Goal: Find specific page/section

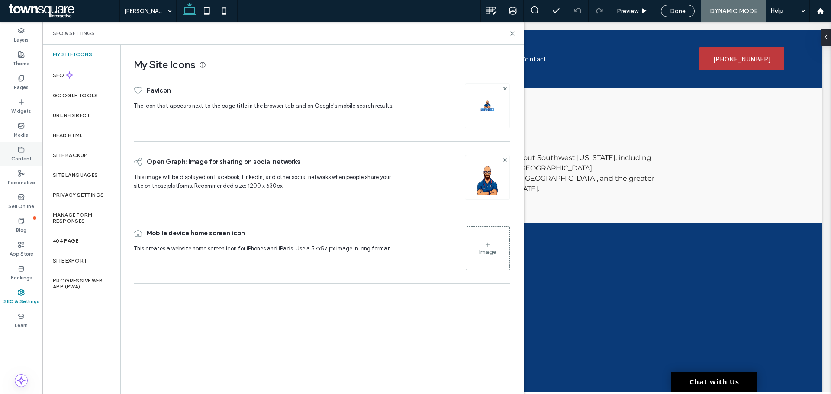
click at [22, 158] on label "Content" at bounding box center [21, 158] width 20 height 10
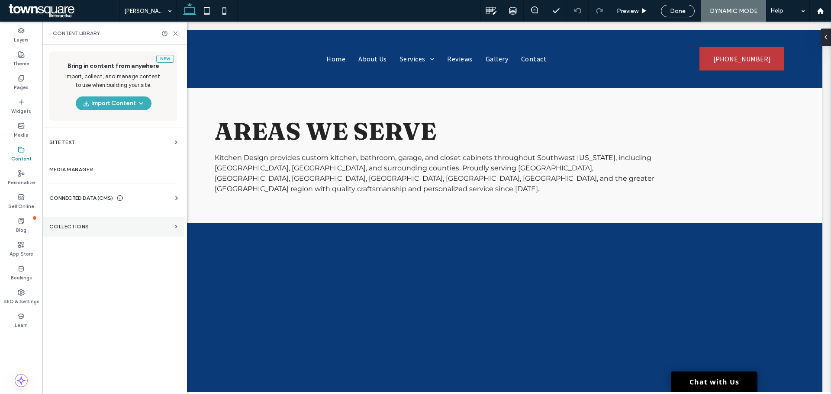
click at [86, 229] on label "Collections" at bounding box center [110, 227] width 122 height 6
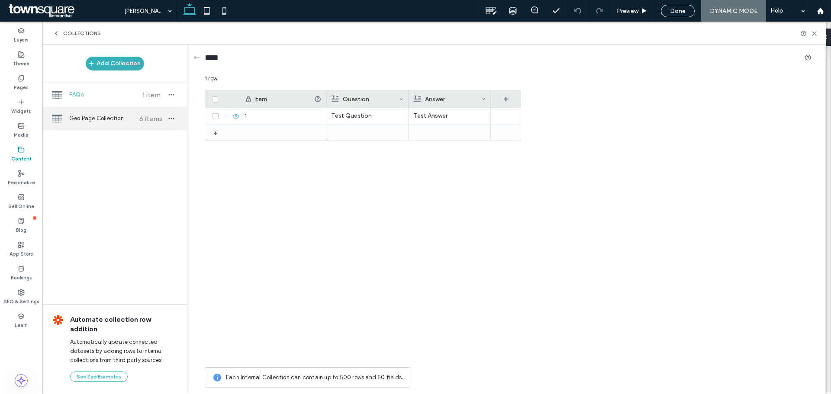
click at [100, 117] on span "Geo Page Collection" at bounding box center [101, 118] width 64 height 9
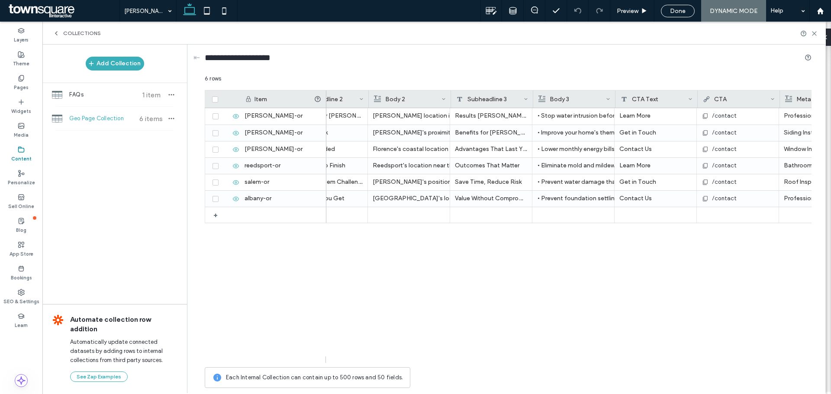
scroll to position [0, 367]
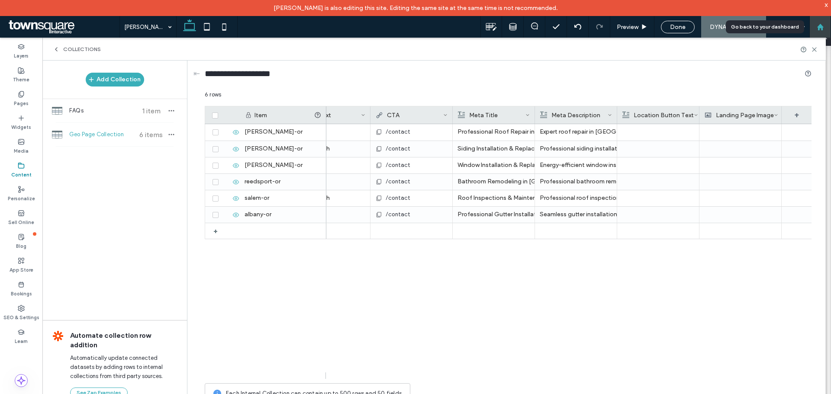
click at [822, 32] on div at bounding box center [820, 27] width 22 height 22
